Goal: Browse casually

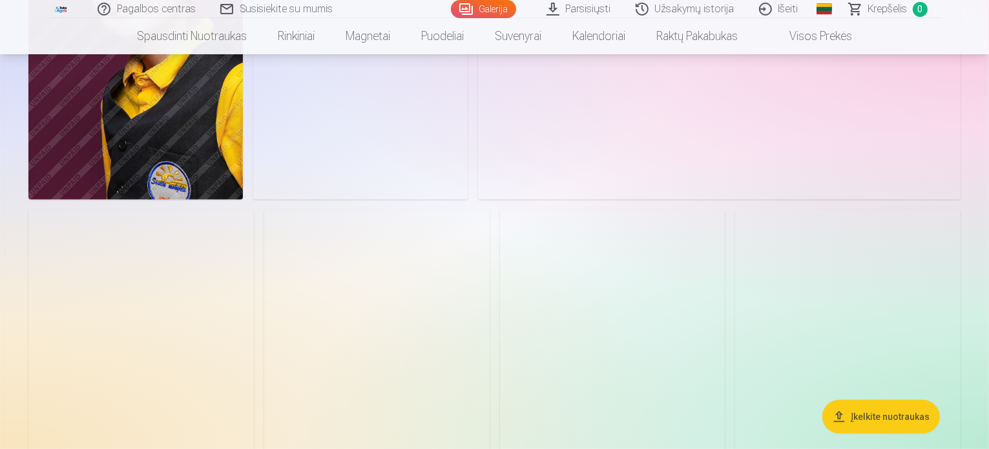
scroll to position [517, 0]
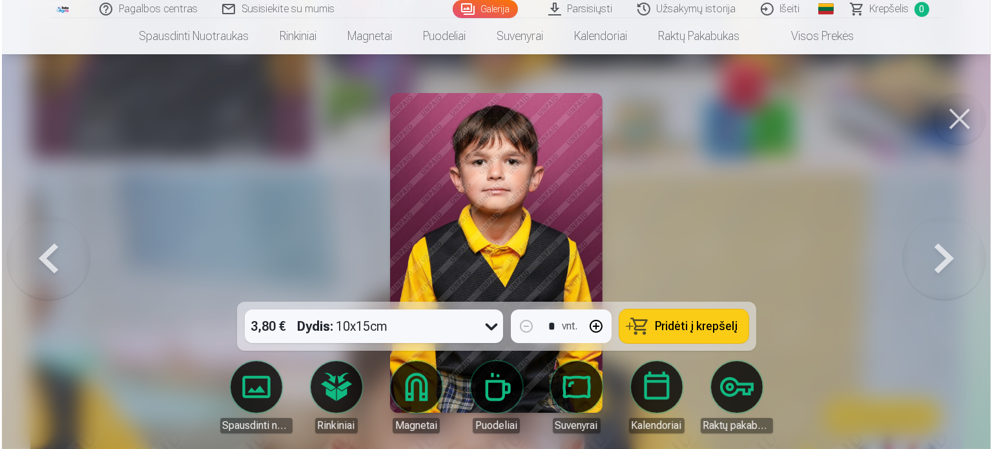
scroll to position [1424, 0]
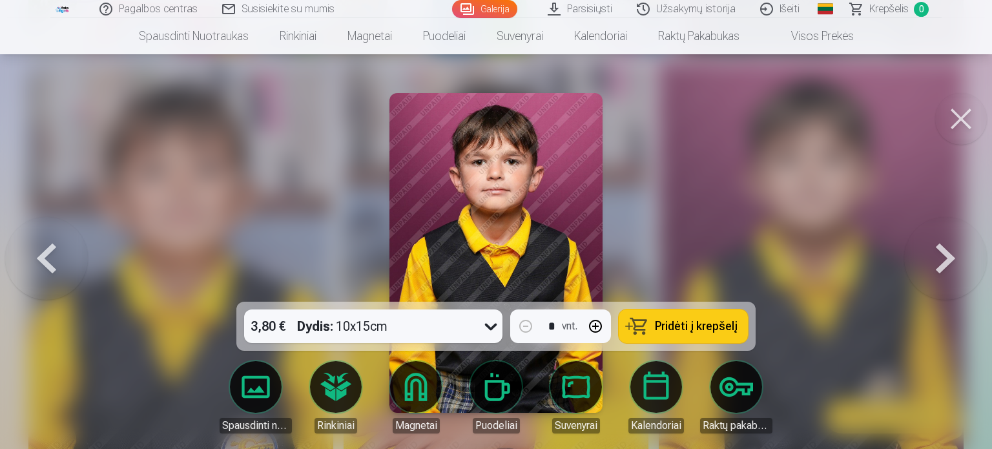
click at [957, 250] on button at bounding box center [945, 253] width 83 height 72
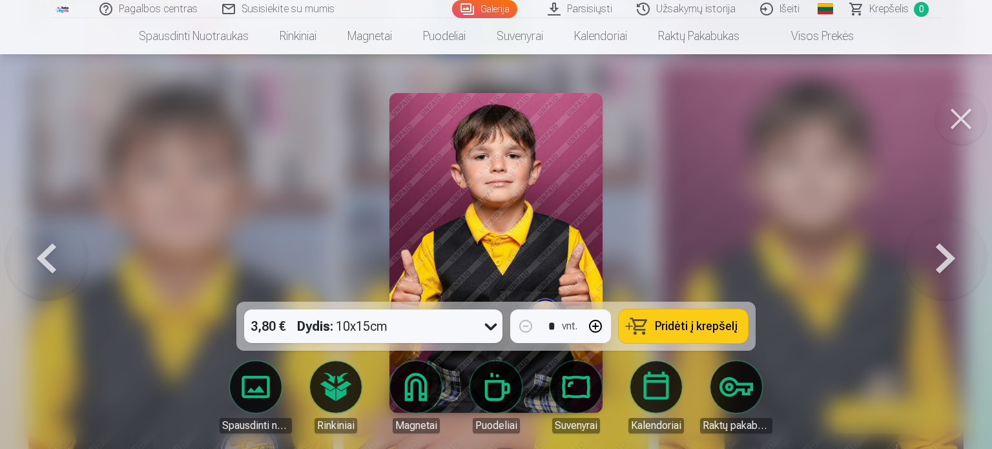
click at [957, 250] on button at bounding box center [945, 253] width 83 height 72
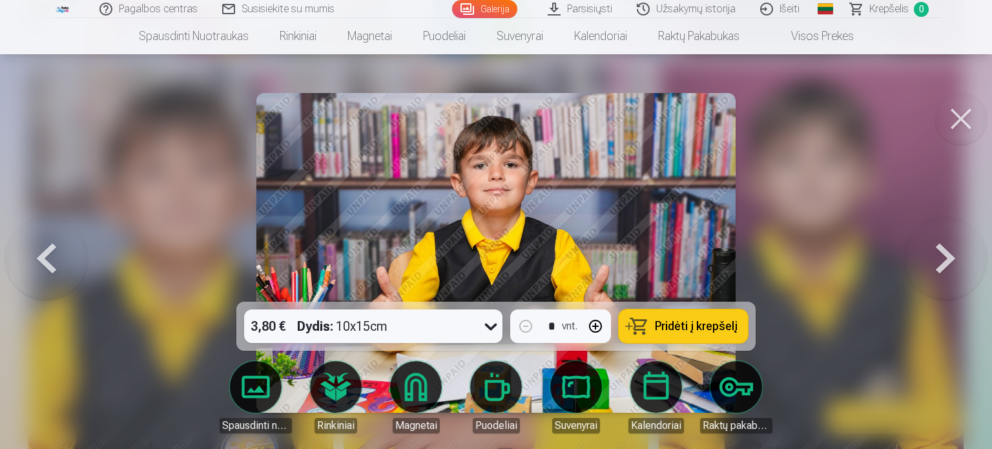
click at [957, 250] on button at bounding box center [945, 253] width 83 height 72
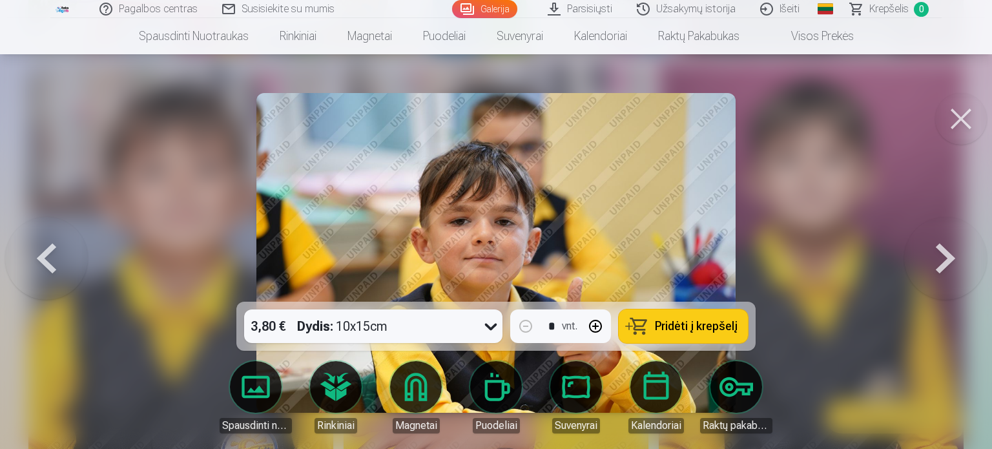
click at [957, 250] on button at bounding box center [945, 253] width 83 height 72
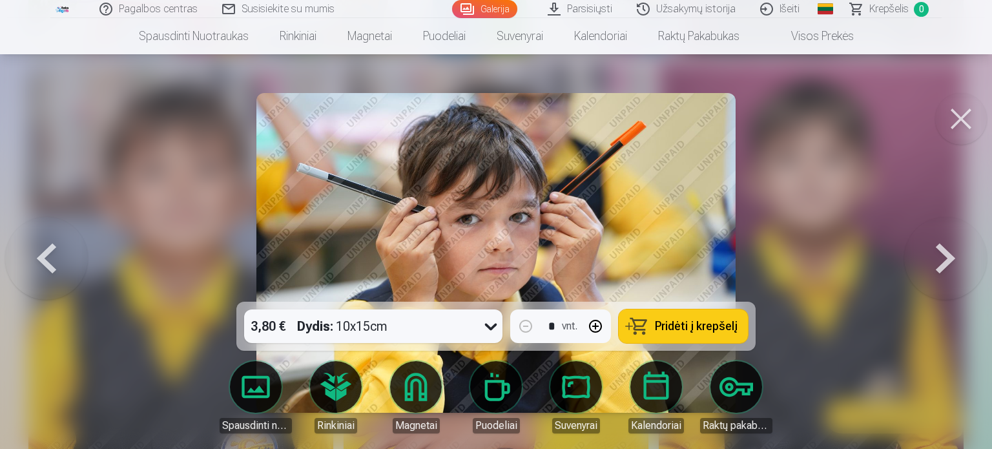
click at [957, 250] on button at bounding box center [945, 253] width 83 height 72
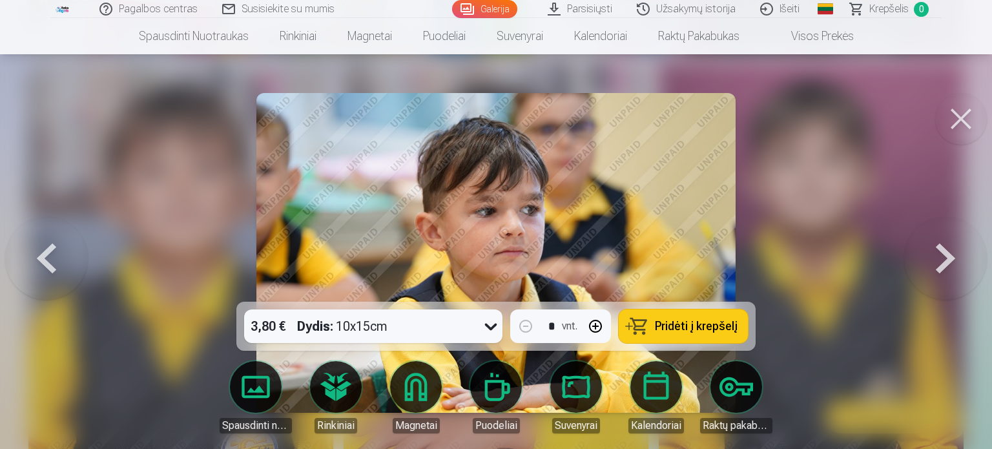
click at [957, 250] on button at bounding box center [945, 253] width 83 height 72
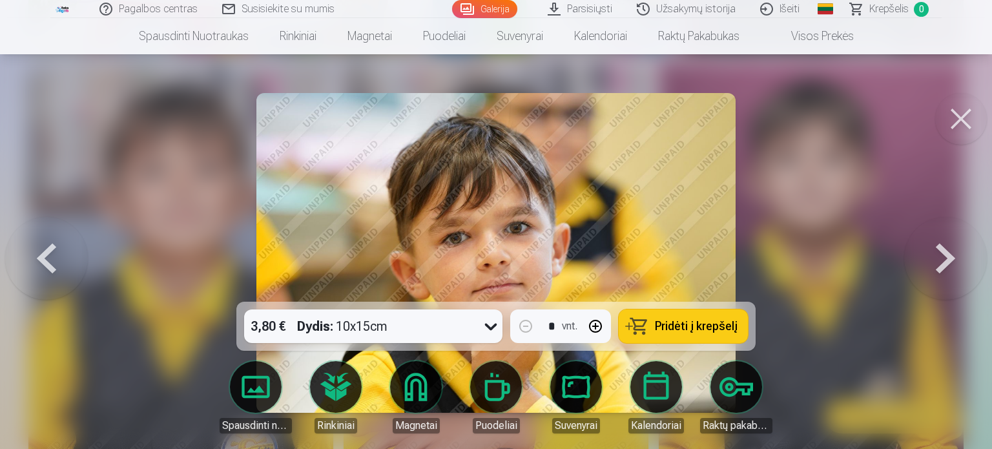
click at [962, 116] on button at bounding box center [961, 119] width 52 height 52
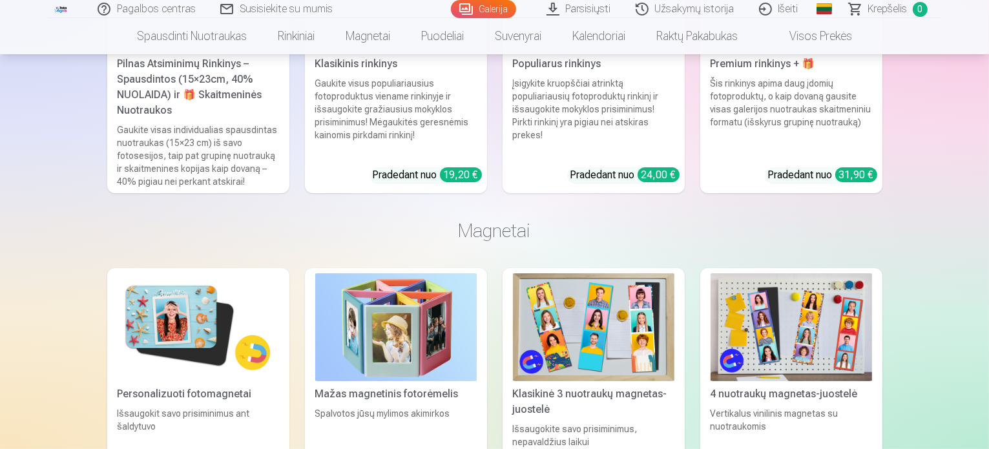
scroll to position [5297, 0]
